Goal: Check status: Check status

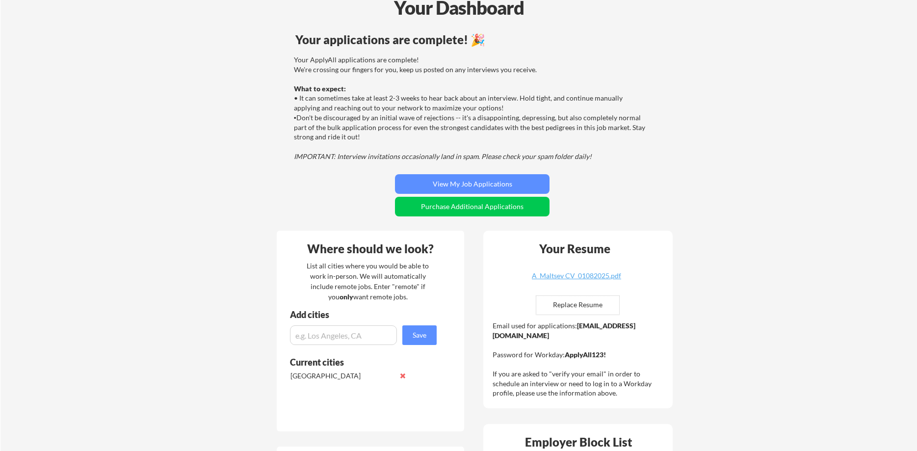
scroll to position [32, 0]
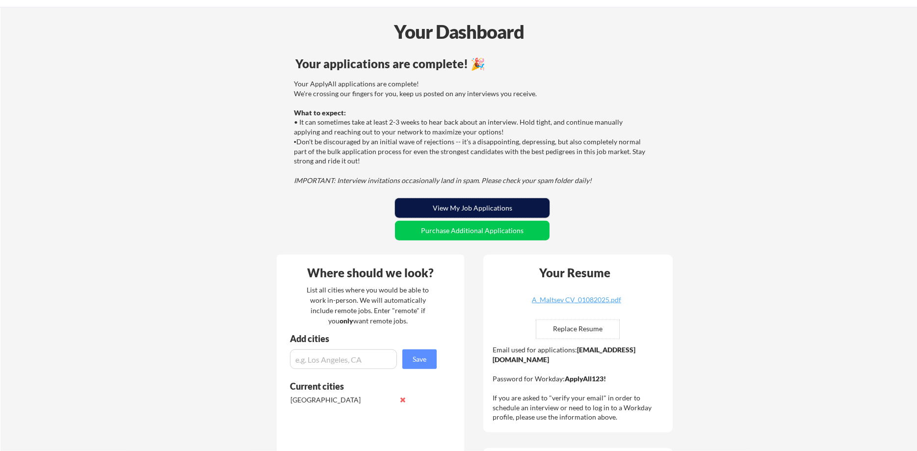
click at [431, 205] on button "View My Job Applications" at bounding box center [472, 208] width 154 height 20
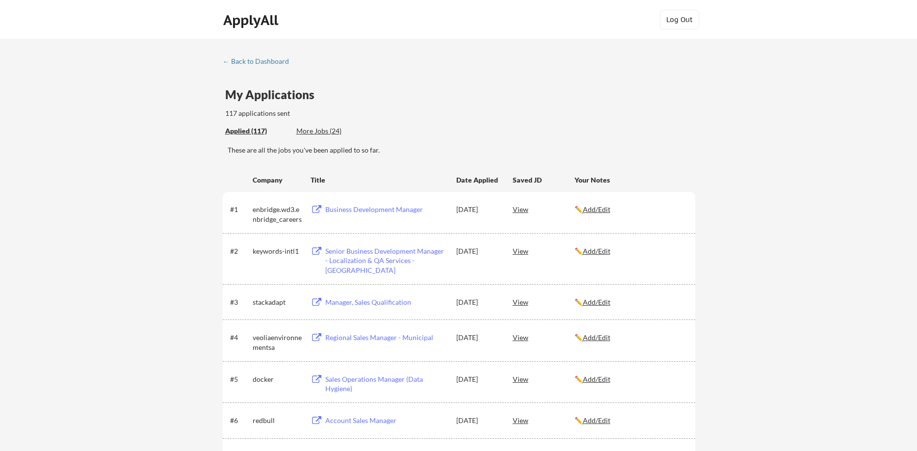
click at [263, 300] on div "stackadapt" at bounding box center [277, 302] width 49 height 10
click at [263, 251] on div "keywords-intl1" at bounding box center [277, 251] width 49 height 10
click at [525, 207] on div "View" at bounding box center [543, 209] width 62 height 18
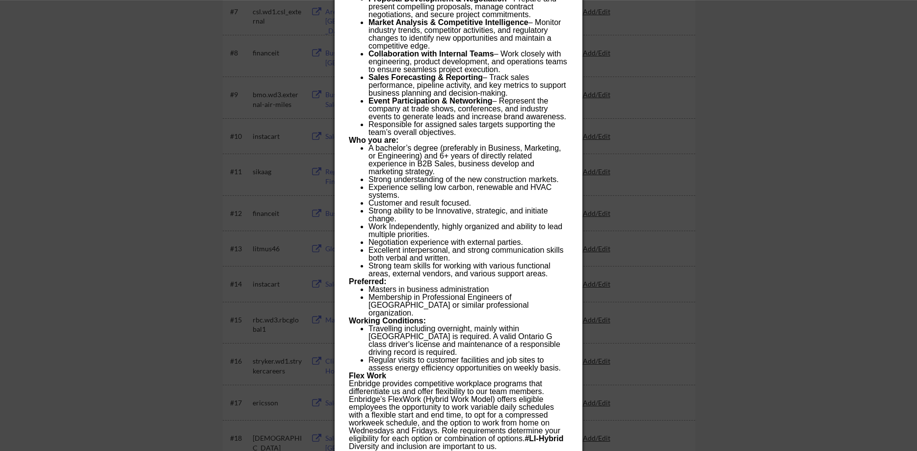
scroll to position [449, 0]
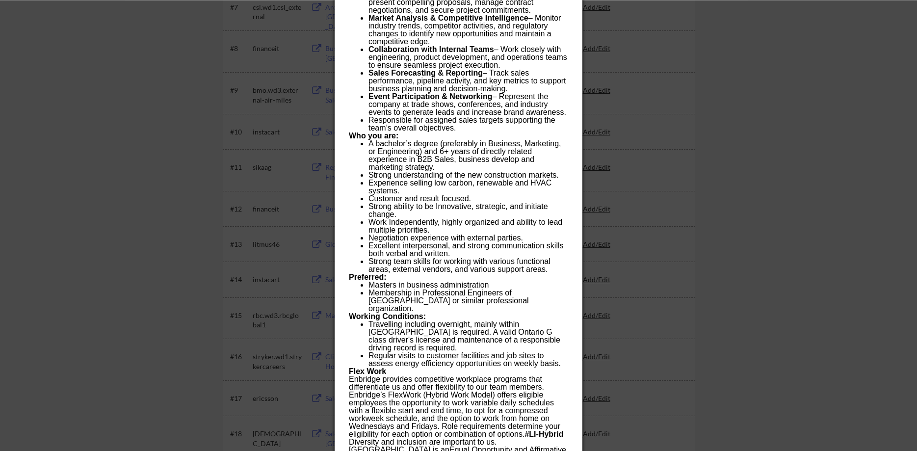
click at [755, 263] on div at bounding box center [458, 225] width 917 height 451
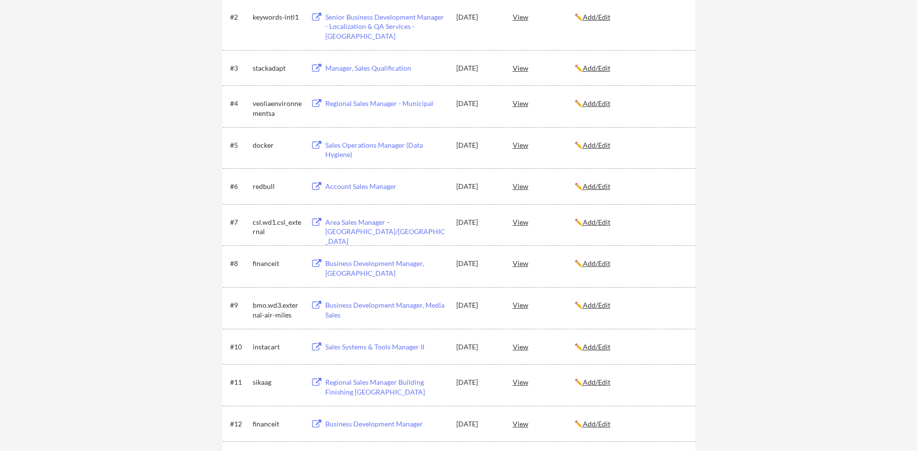
scroll to position [234, 0]
click at [521, 260] on div "View" at bounding box center [543, 263] width 62 height 18
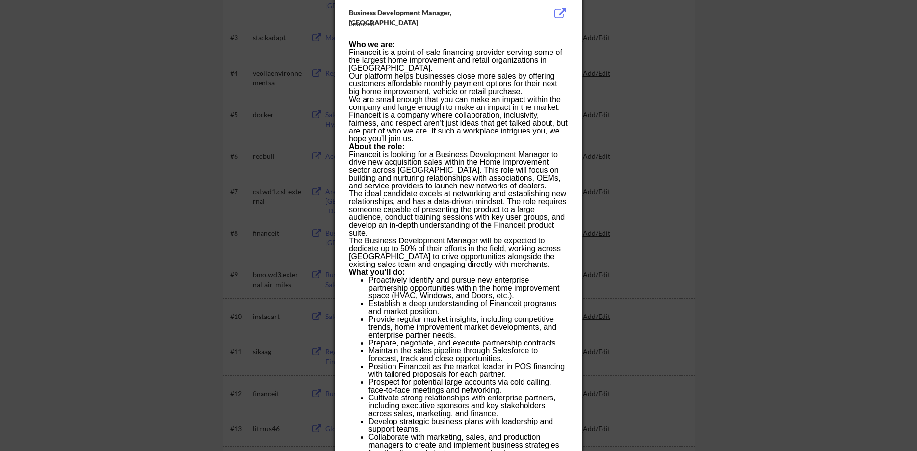
scroll to position [248, 0]
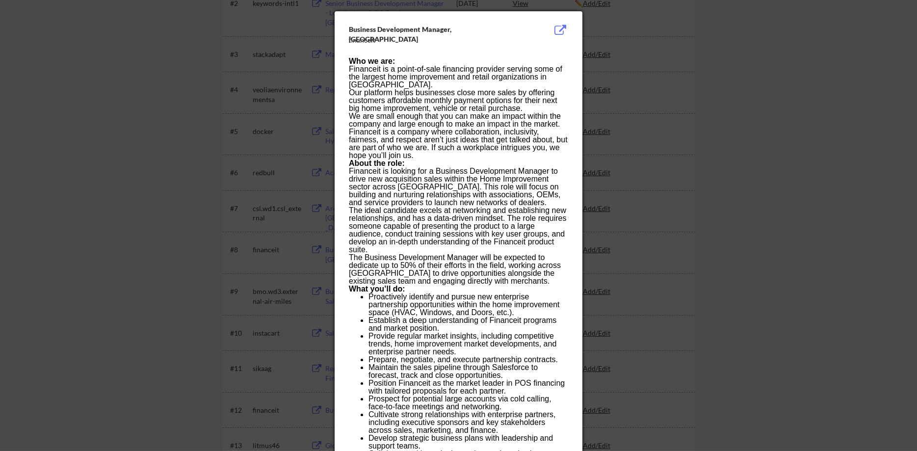
click at [672, 108] on div at bounding box center [458, 225] width 917 height 451
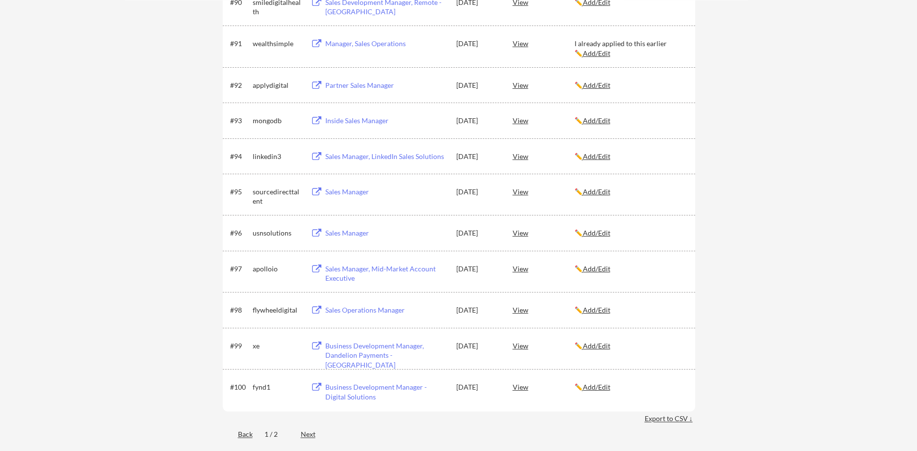
scroll to position [3904, 0]
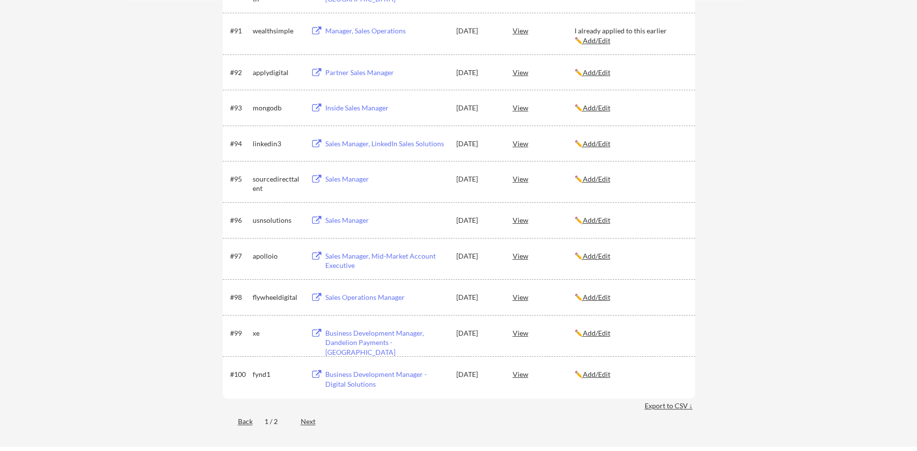
click at [311, 420] on div "Next" at bounding box center [314, 421] width 26 height 10
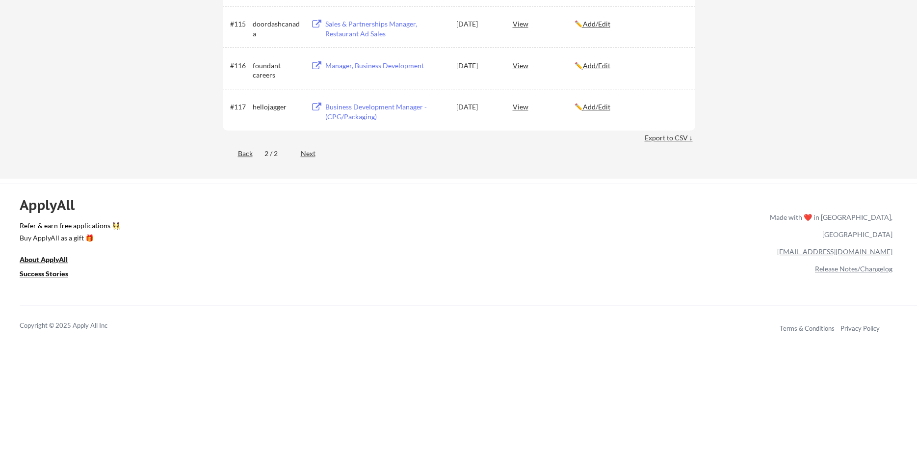
scroll to position [710, 0]
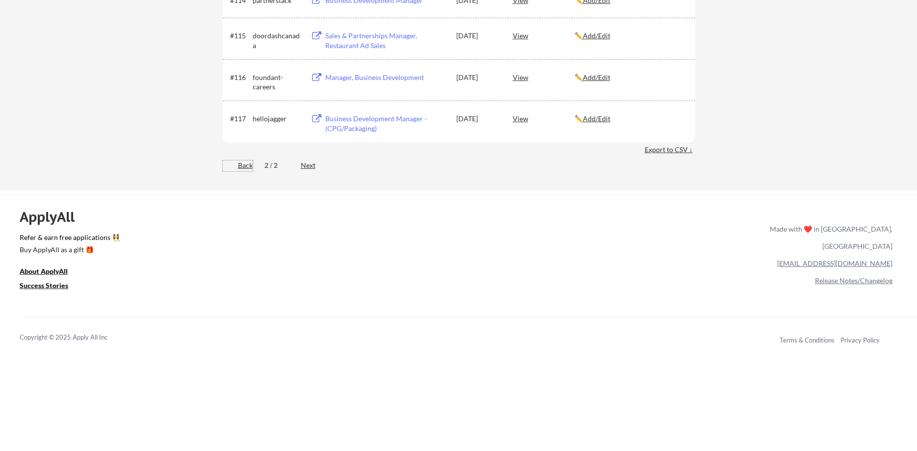
click at [240, 167] on div "Back" at bounding box center [238, 165] width 30 height 10
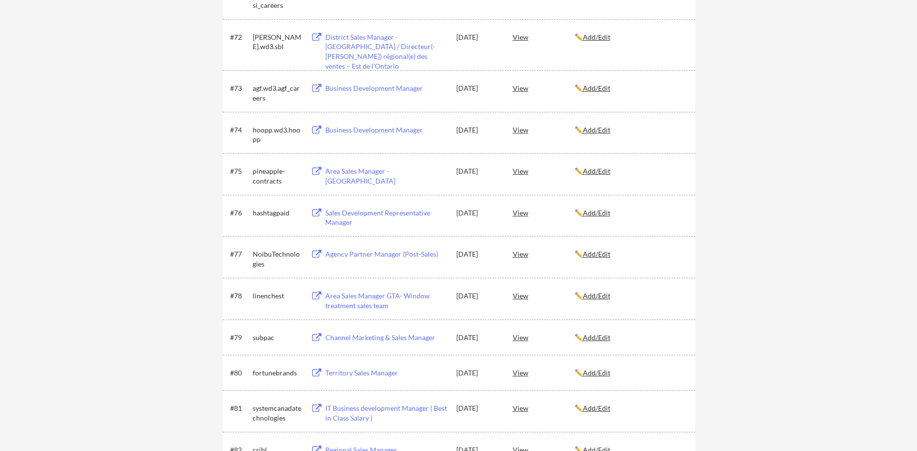
scroll to position [3122, 0]
